Goal: Transaction & Acquisition: Book appointment/travel/reservation

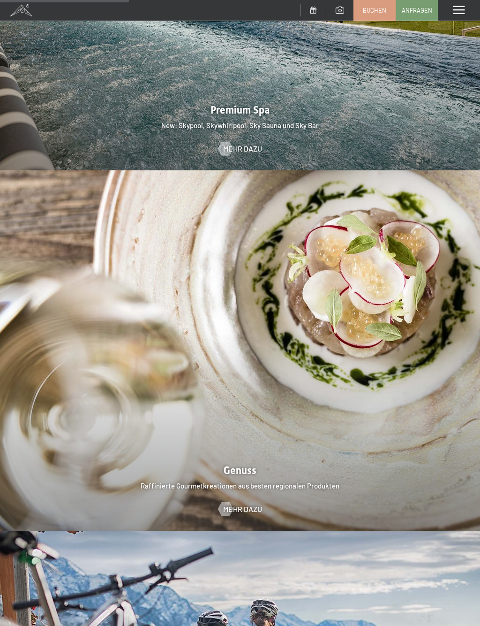
scroll to position [1456, 0]
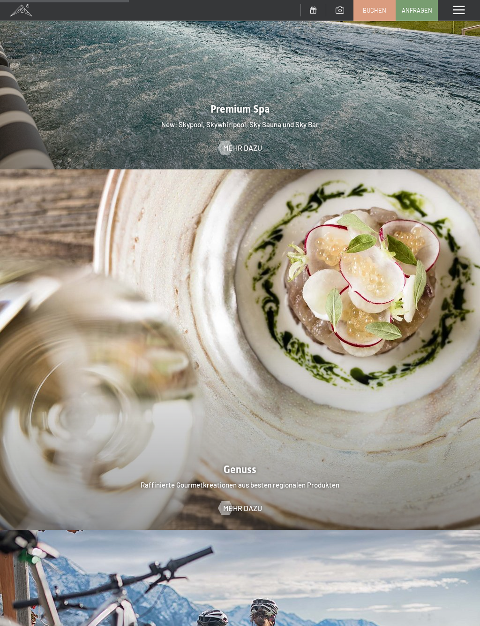
click at [233, 503] on span "Mehr dazu" at bounding box center [242, 508] width 39 height 10
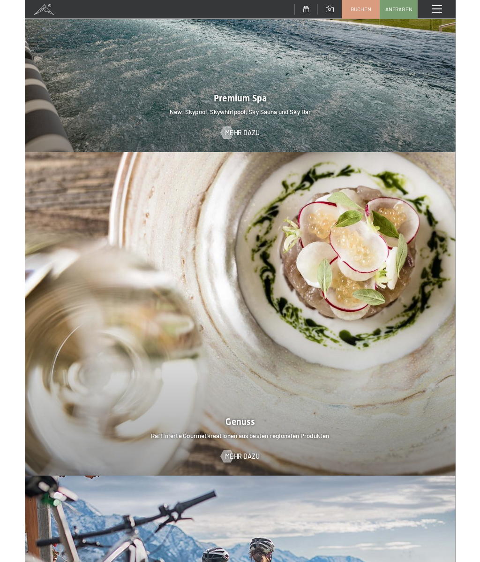
scroll to position [0, 0]
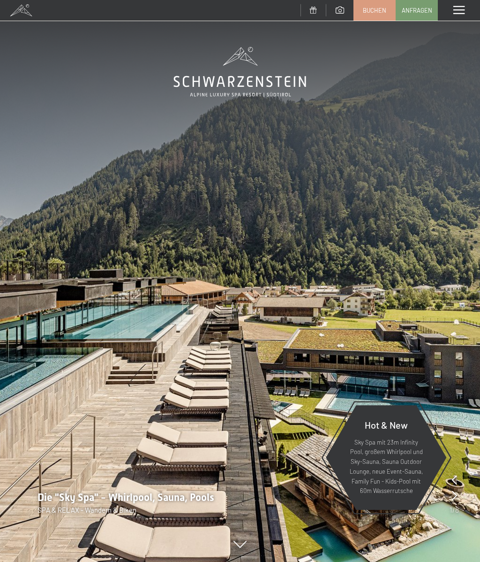
click at [461, 11] on span at bounding box center [459, 10] width 11 height 8
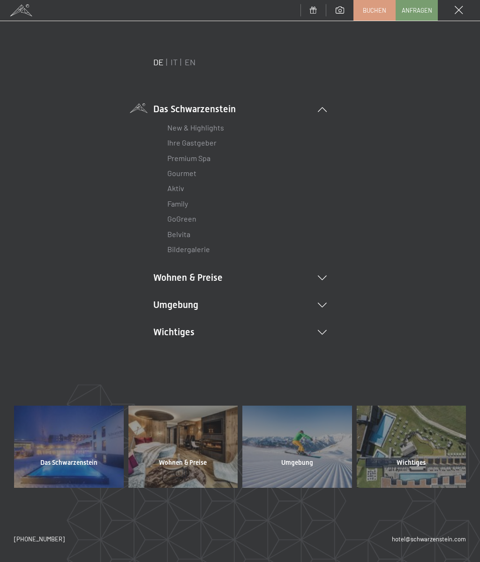
click at [175, 143] on link "Ihre Gastgeber" at bounding box center [191, 142] width 49 height 9
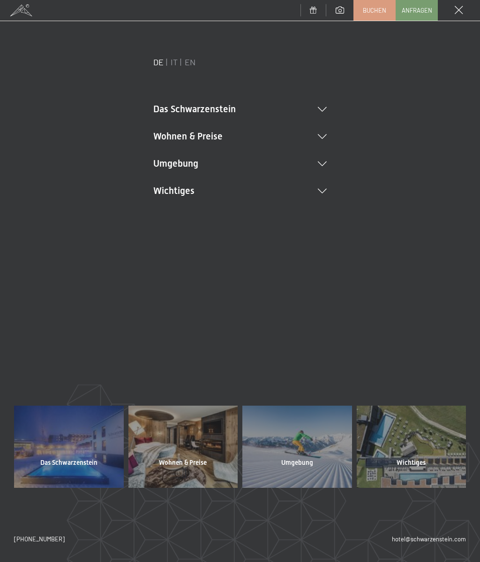
click at [166, 138] on li "Wohnen & Preise Inklusivleistungen Zimmer & Preise Liste Angebote Liste Familie…" at bounding box center [240, 135] width 174 height 13
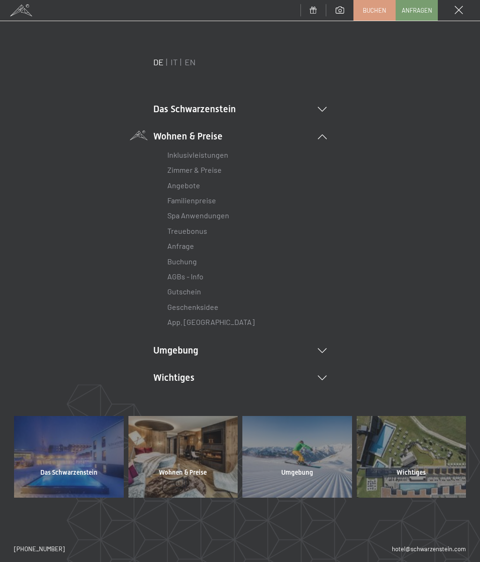
click at [169, 214] on link "Spa Anwendungen" at bounding box center [198, 215] width 62 height 9
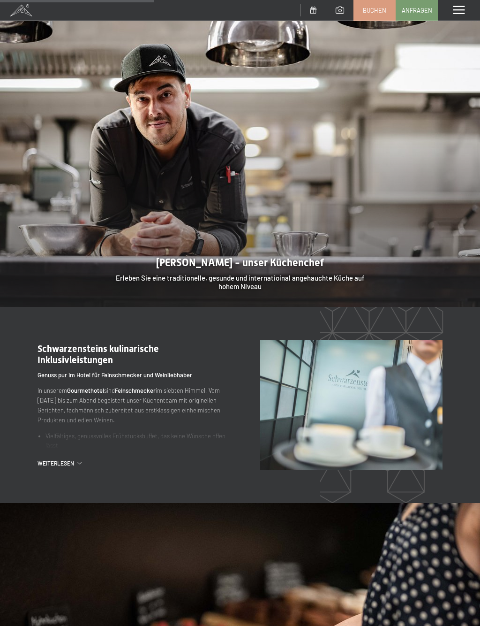
scroll to position [894, 0]
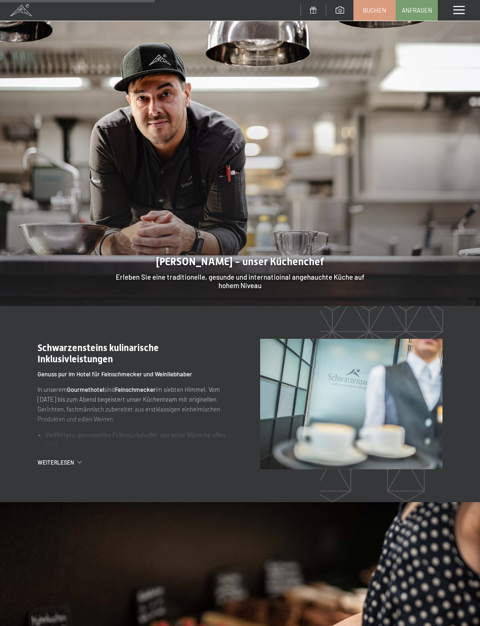
click at [61, 458] on span "Weiterlesen" at bounding box center [58, 462] width 40 height 8
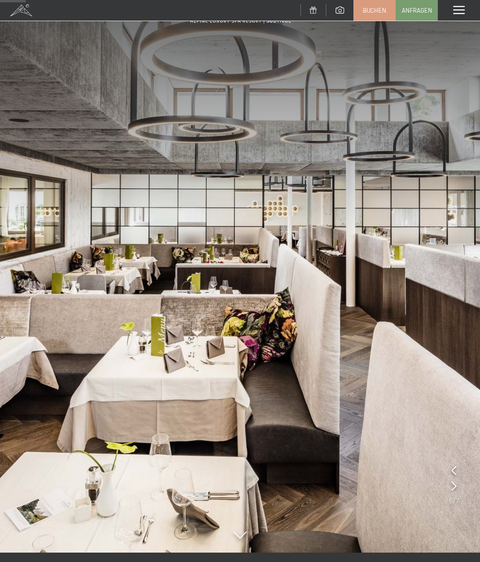
scroll to position [0, 0]
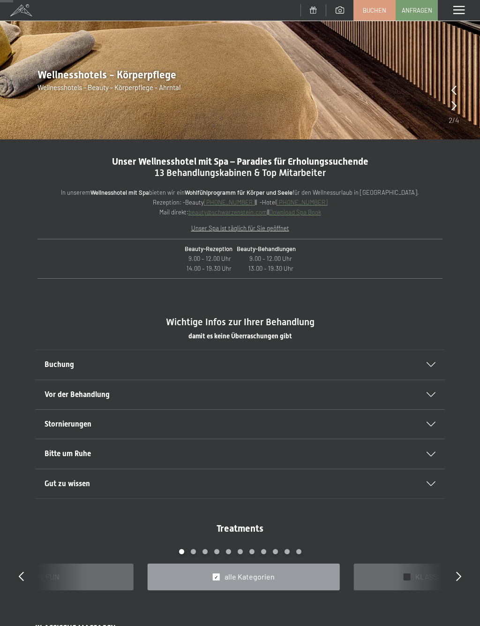
scroll to position [198, 0]
click at [433, 357] on div "Buchung" at bounding box center [240, 364] width 391 height 29
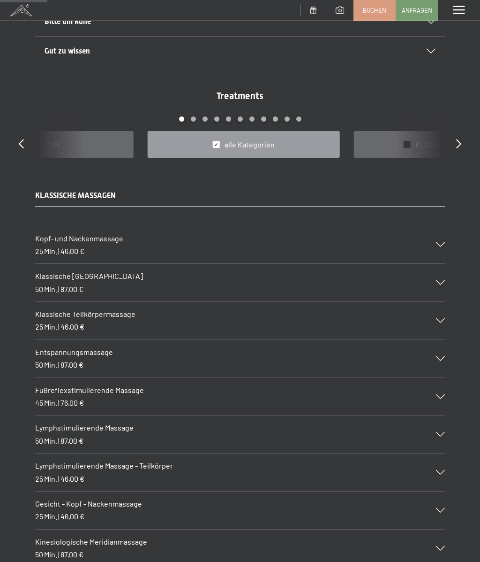
scroll to position [700, 0]
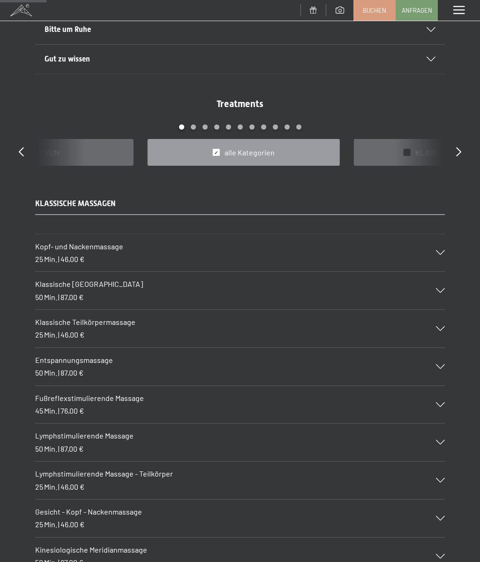
click at [445, 288] on icon at bounding box center [440, 290] width 9 height 5
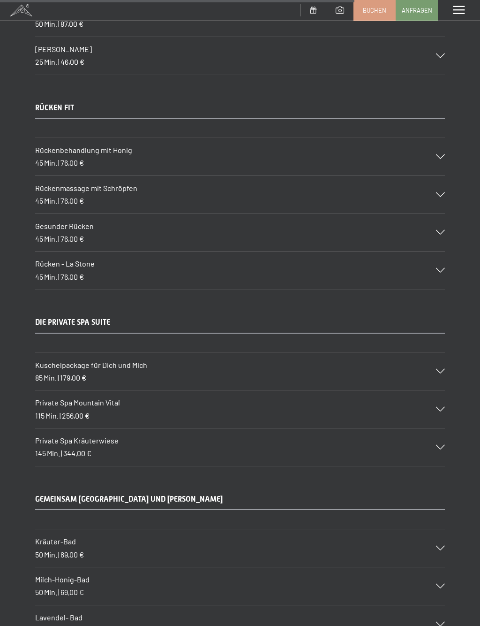
scroll to position [5392, 0]
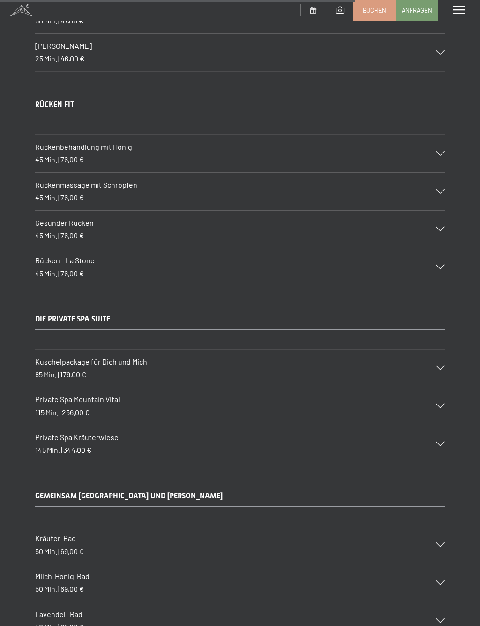
click at [439, 350] on div "Kuschelpackage für Dich und Mich 85 Min. | 179,00 €" at bounding box center [240, 369] width 410 height 38
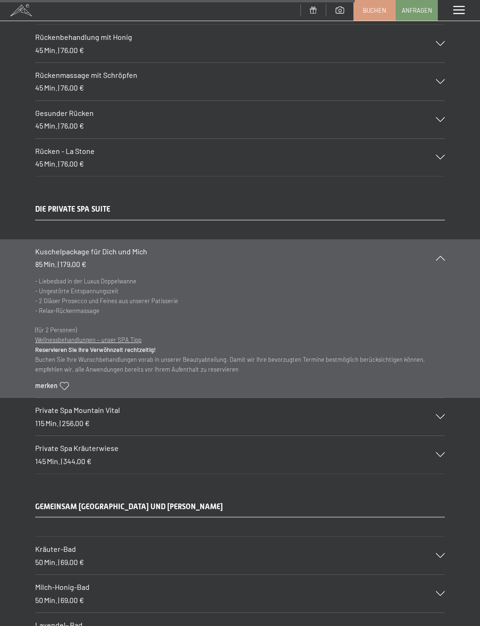
click at [440, 414] on icon at bounding box center [440, 416] width 9 height 5
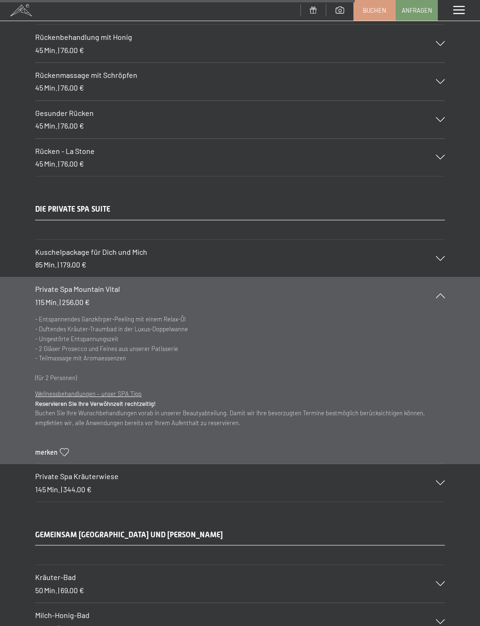
click at [442, 464] on div "Private Spa Kräuterwiese 145 Min. | 344,00 €" at bounding box center [240, 483] width 410 height 38
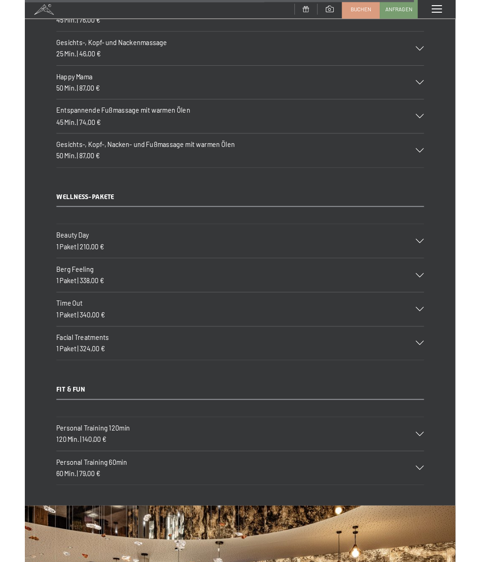
scroll to position [6681, 0]
